Goal: Task Accomplishment & Management: Manage account settings

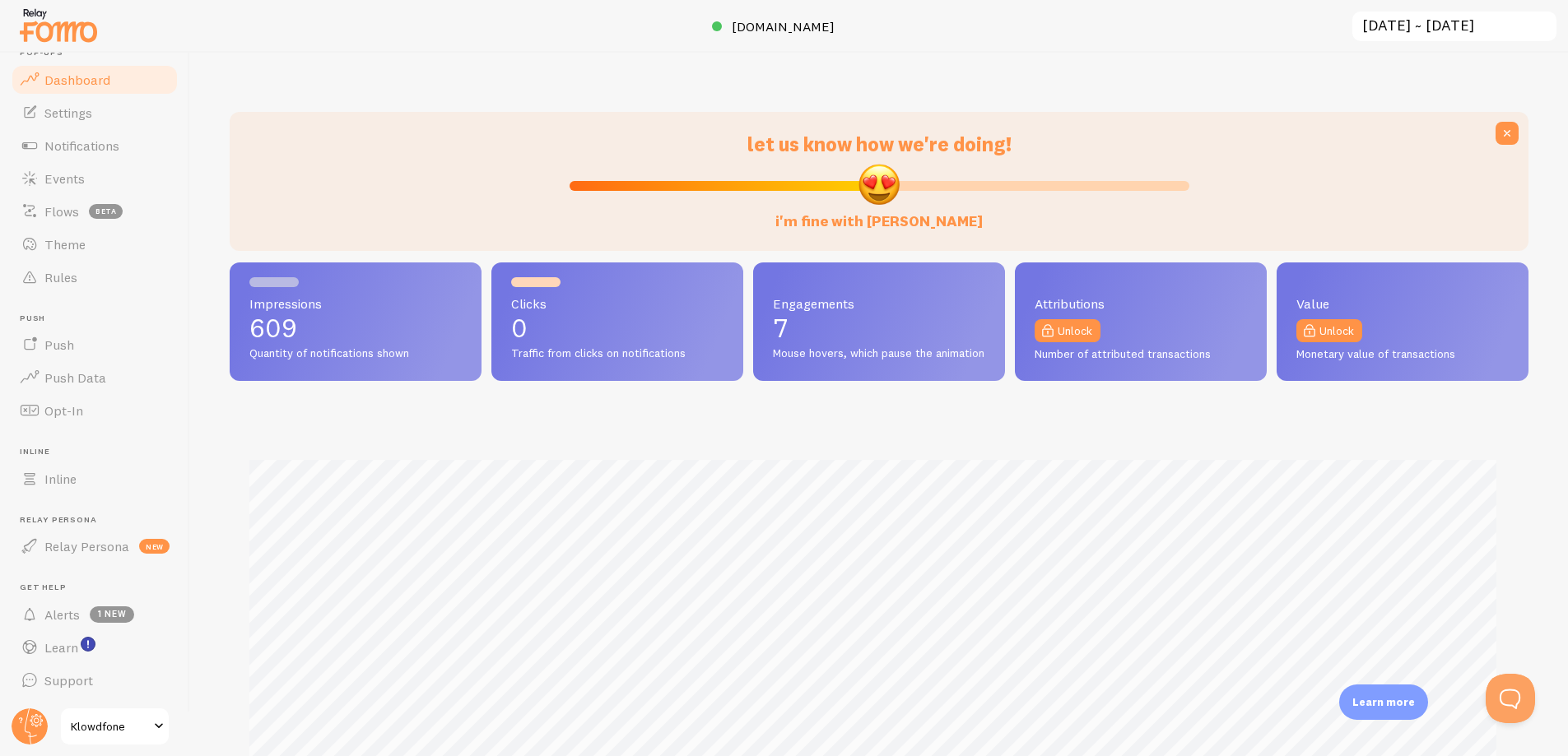
click at [149, 715] on link "Klowdfone" at bounding box center [115, 726] width 111 height 39
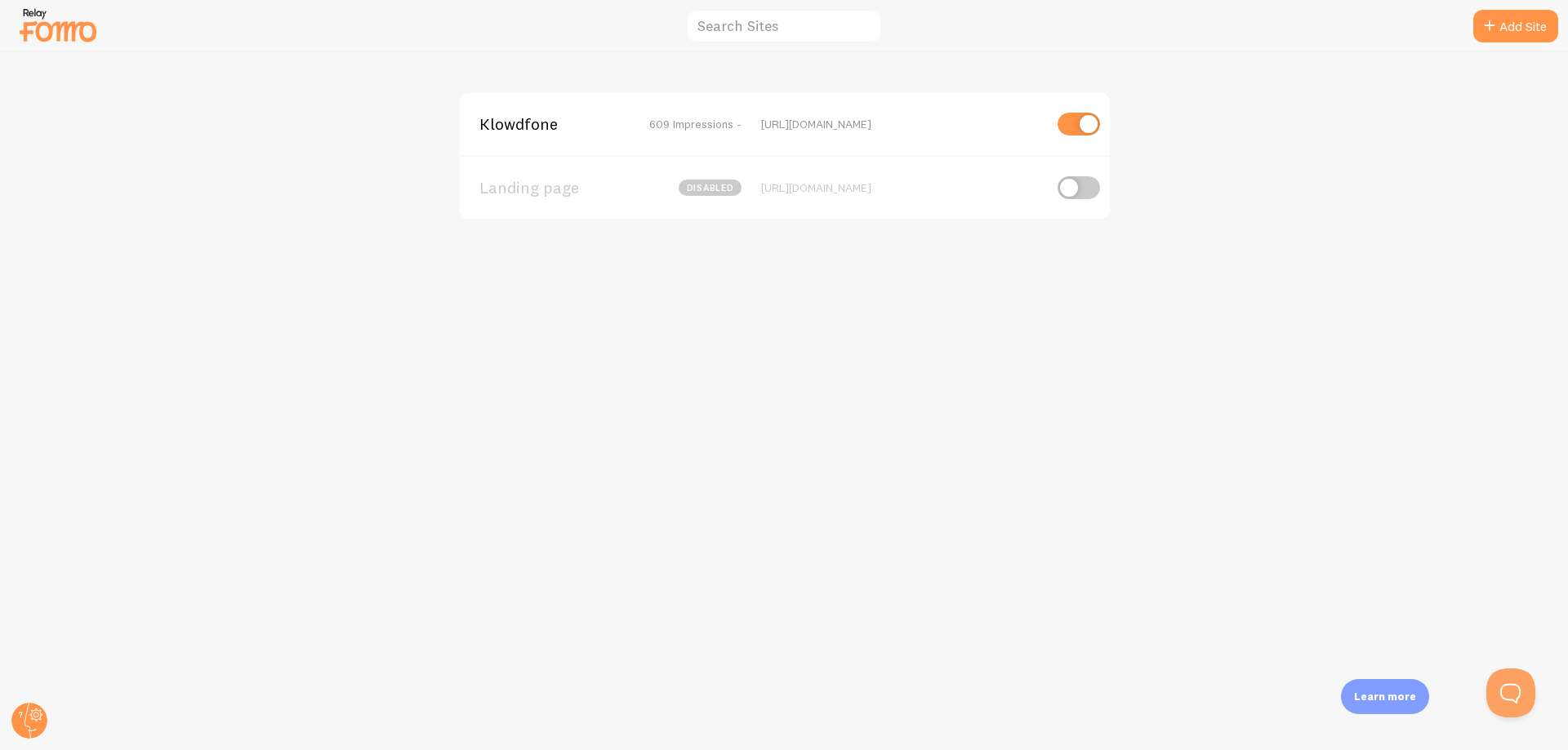
click at [593, 122] on span "Klowdfone" at bounding box center [545, 124] width 131 height 15
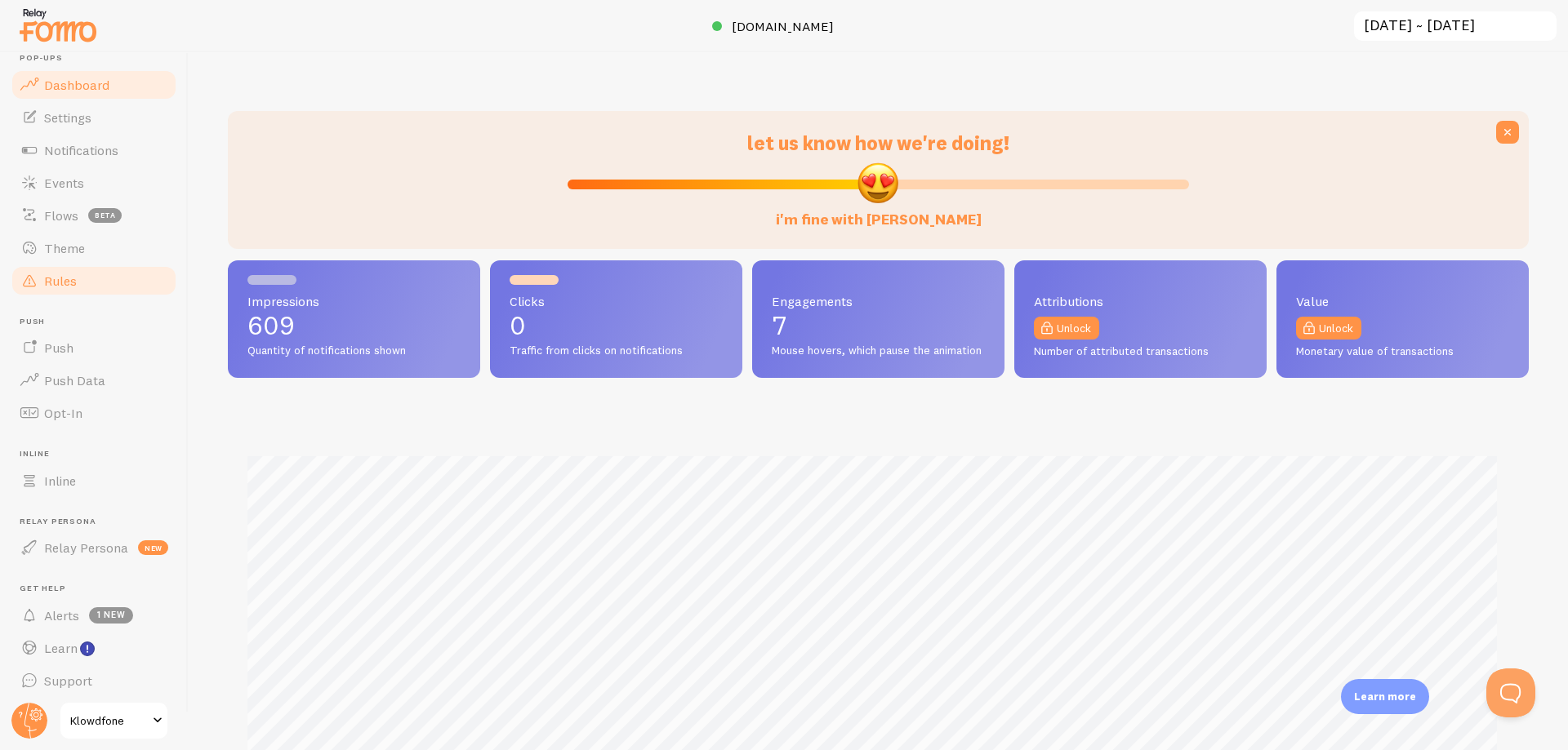
scroll to position [25, 0]
click at [40, 721] on circle at bounding box center [29, 721] width 36 height 36
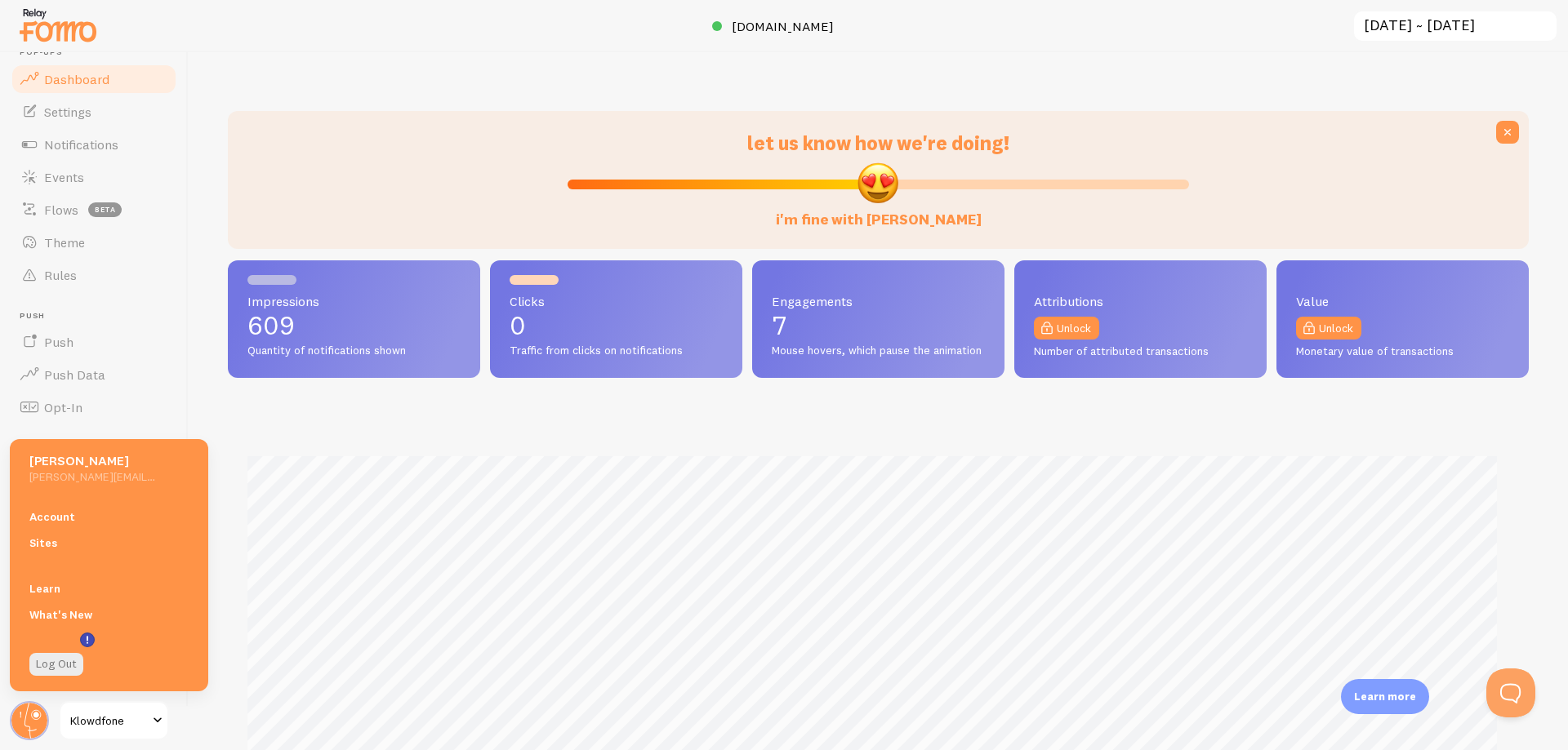
click at [95, 499] on div "Account Sites" at bounding box center [108, 529] width 198 height 72
click at [93, 518] on link "Account" at bounding box center [108, 516] width 198 height 26
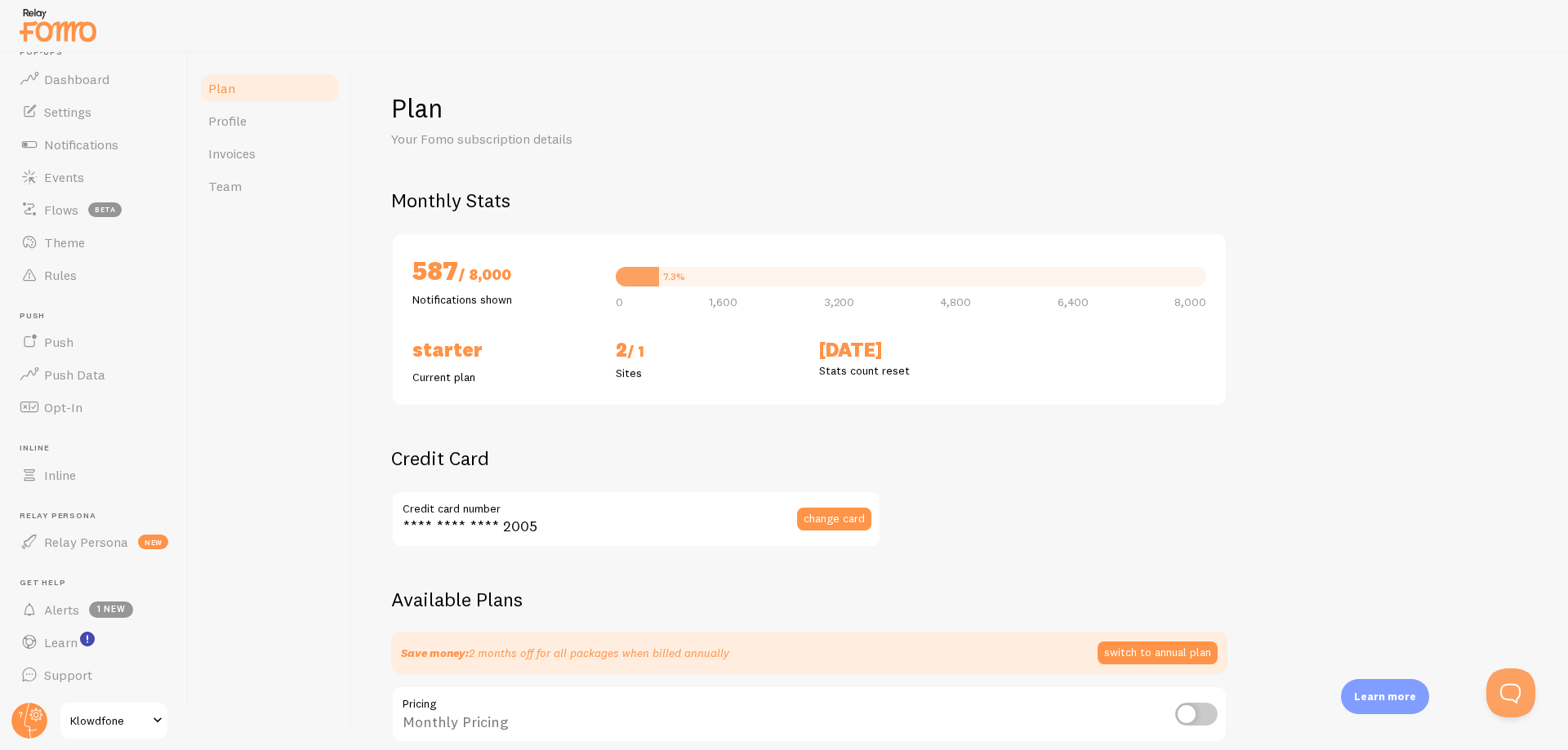
checkbox input "true"
click at [272, 153] on link "Invoices" at bounding box center [269, 154] width 143 height 33
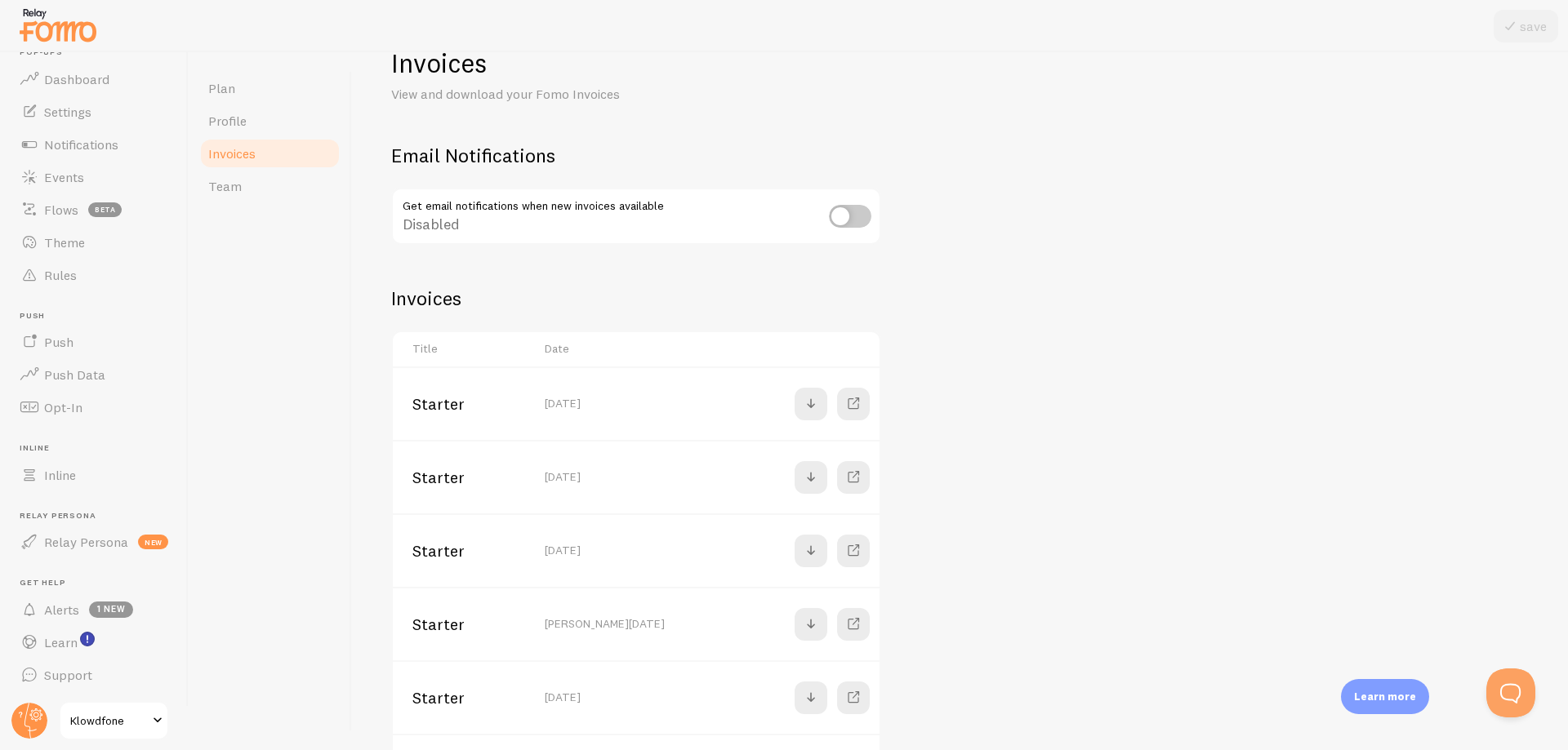
scroll to position [82, 0]
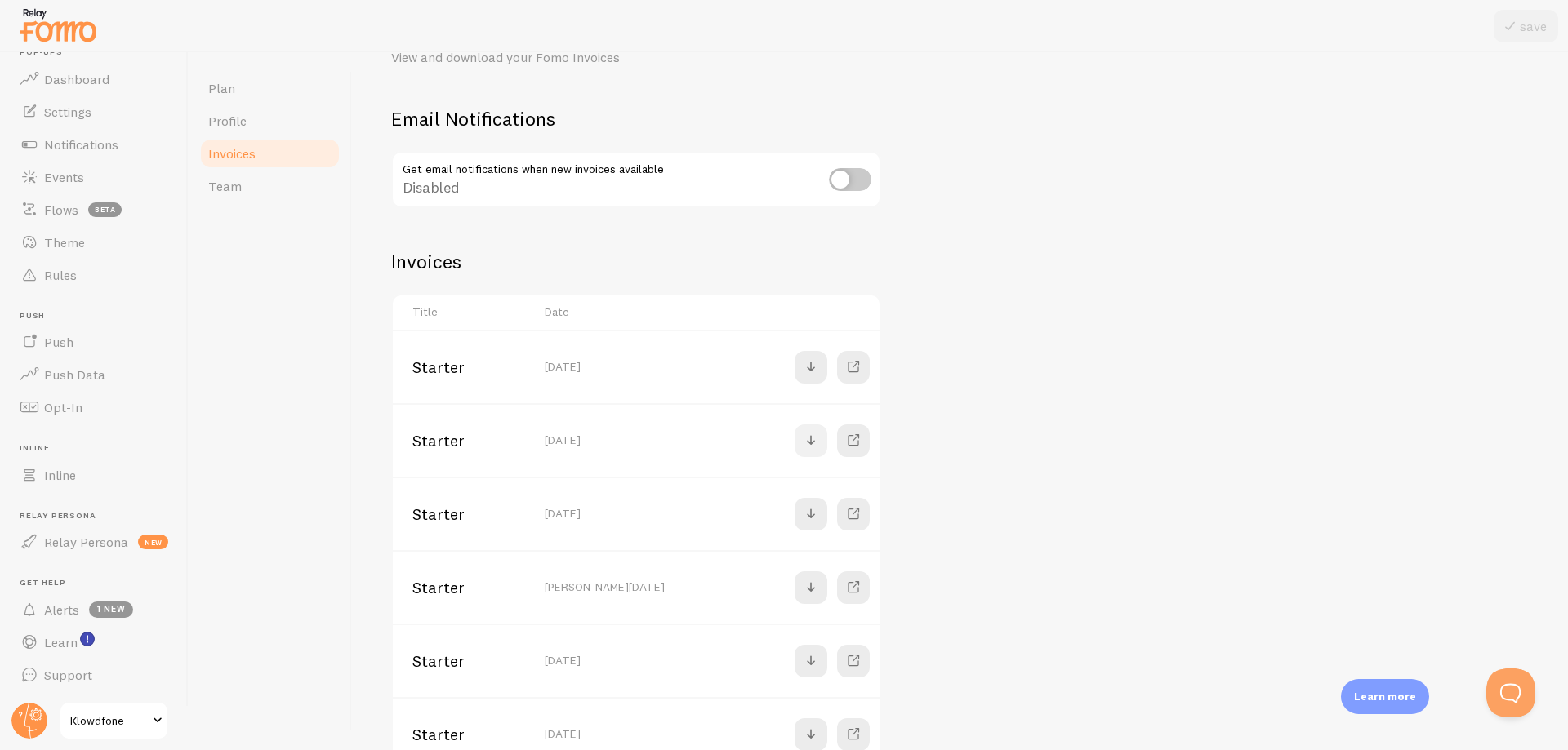
click at [804, 443] on span at bounding box center [811, 441] width 20 height 20
